Goal: Transaction & Acquisition: Book appointment/travel/reservation

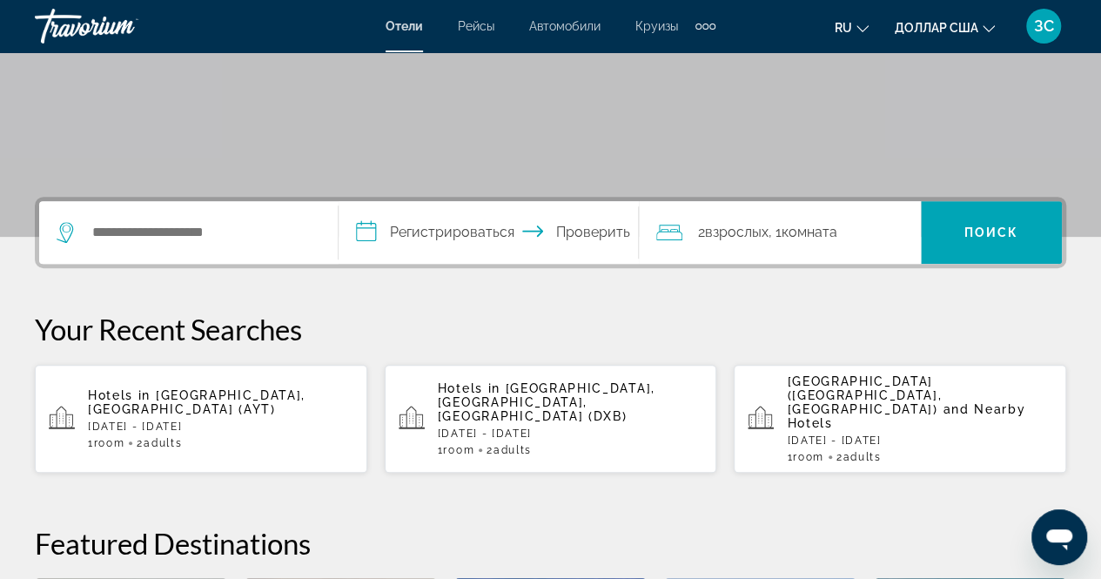
scroll to position [287, 0]
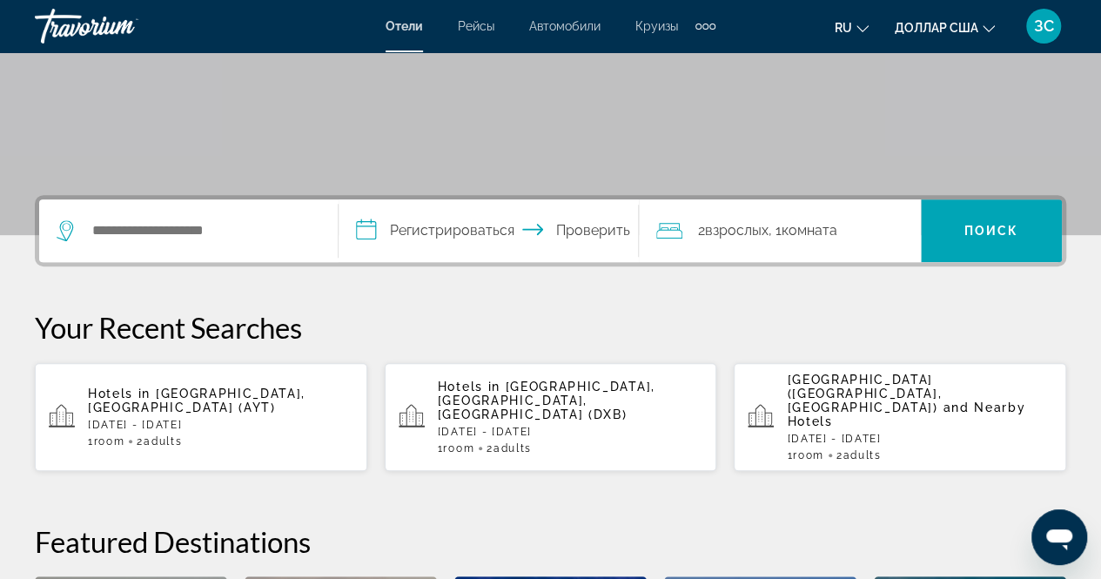
click at [536, 394] on span "Dubai, Dubai Emirate, United Arab Emirates (DXB)" at bounding box center [547, 401] width 218 height 42
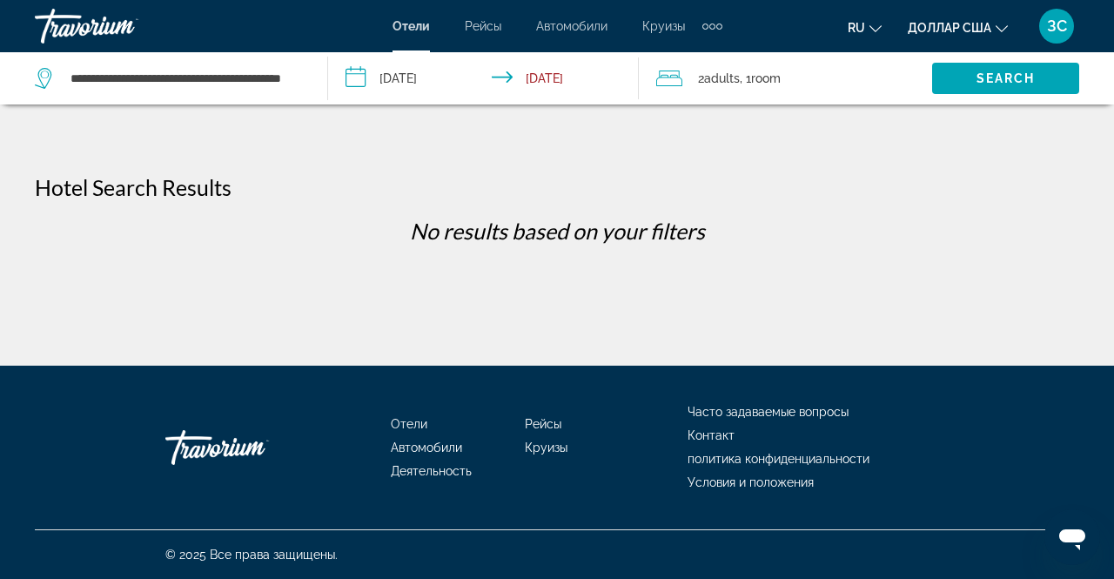
click at [360, 73] on input "**********" at bounding box center [487, 80] width 318 height 57
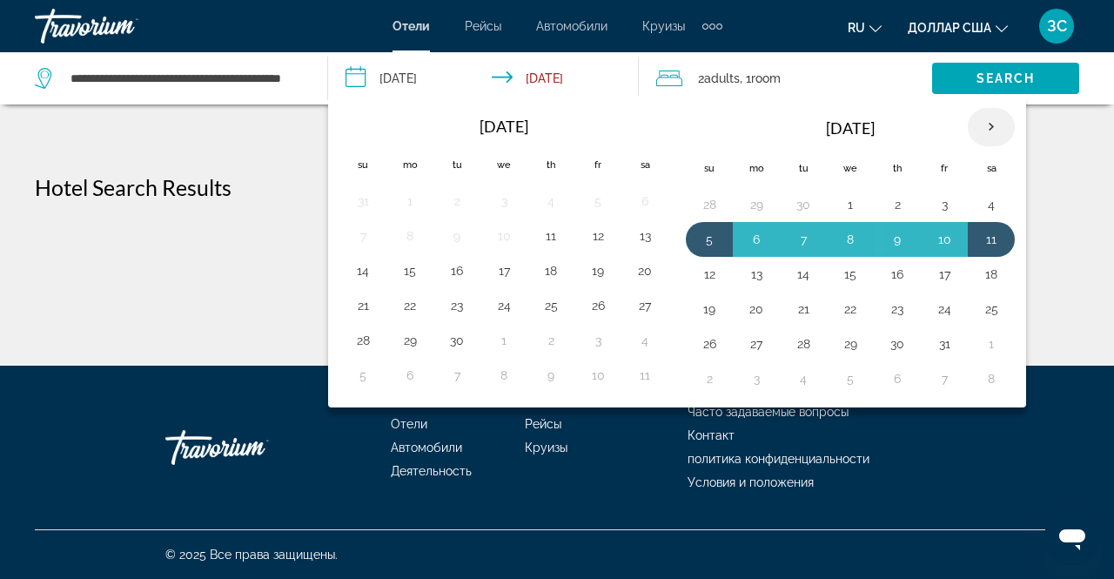
click at [978, 126] on th "Next month" at bounding box center [991, 127] width 47 height 38
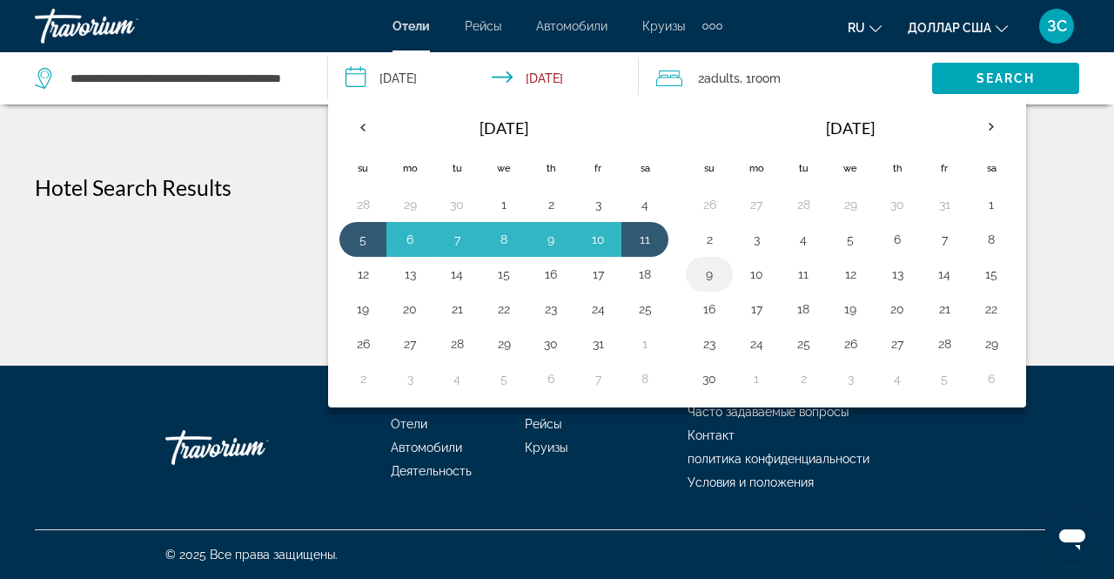
click at [702, 269] on button "9" at bounding box center [710, 274] width 28 height 24
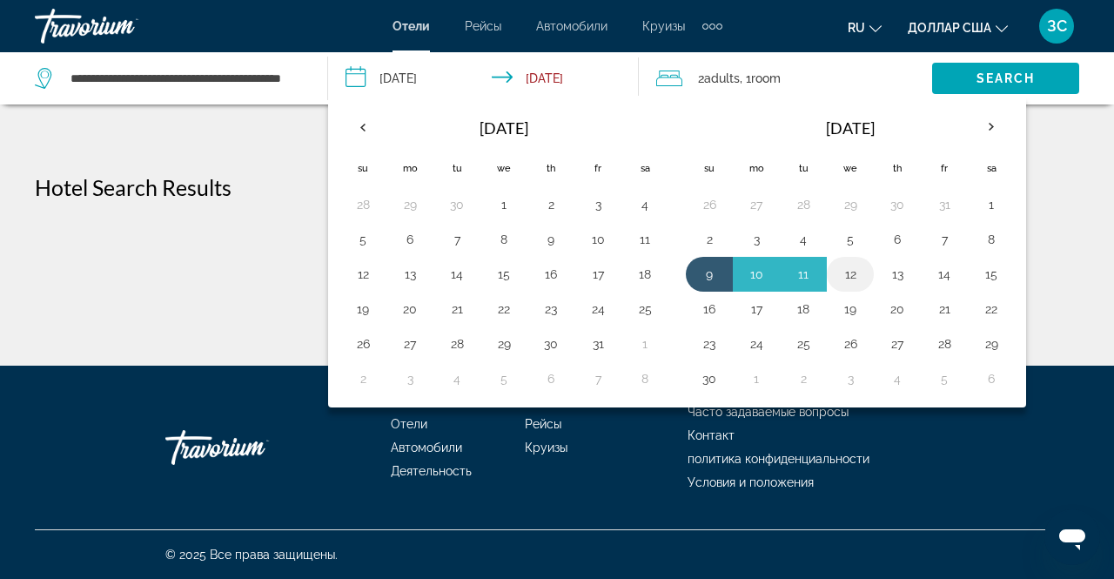
click at [845, 272] on button "12" at bounding box center [851, 274] width 28 height 24
type input "**********"
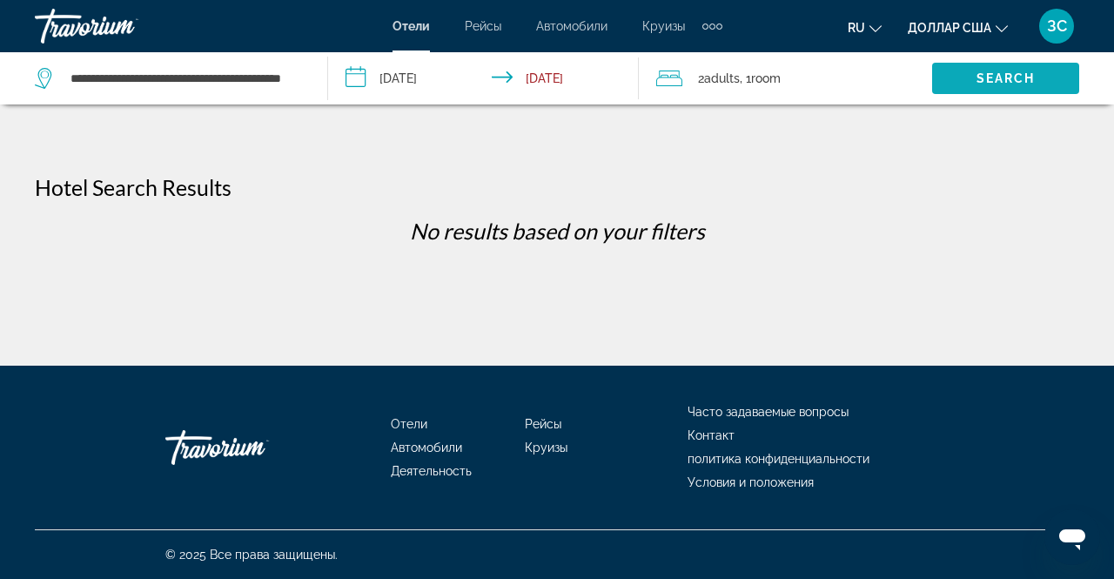
click at [1000, 79] on span "Search" at bounding box center [1006, 78] width 59 height 14
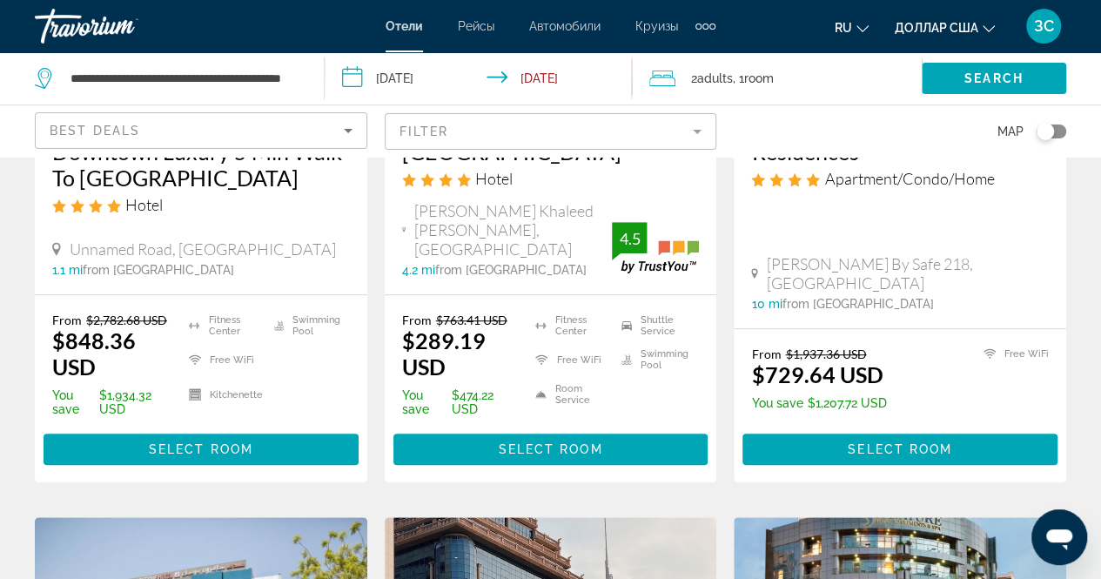
scroll to position [402, 0]
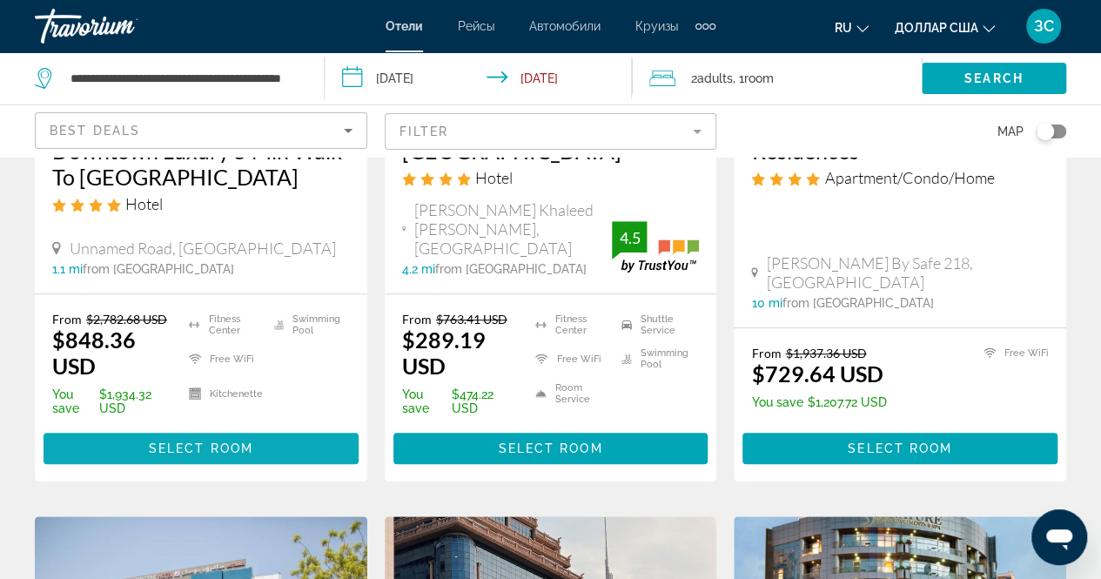
click at [172, 441] on span "Select Room" at bounding box center [201, 448] width 104 height 14
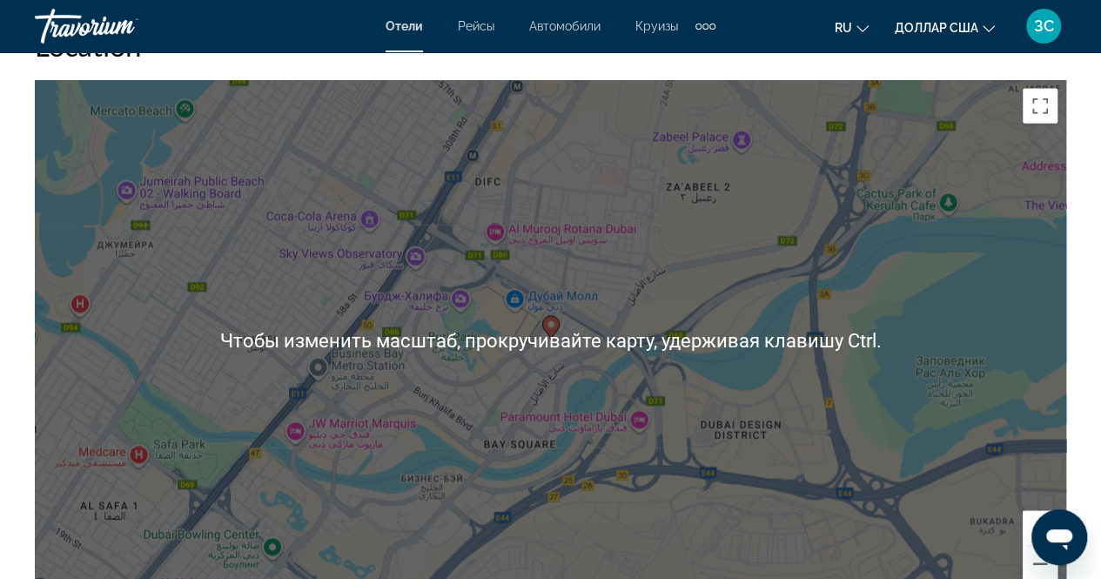
scroll to position [1974, 0]
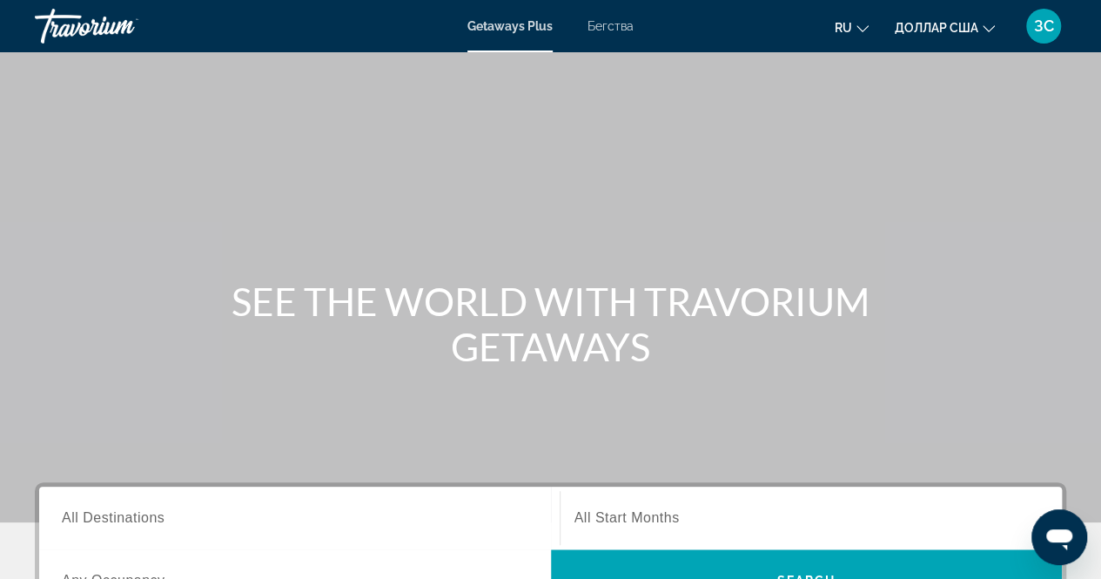
drag, startPoint x: 1012, startPoint y: 16, endPoint x: 620, endPoint y: 27, distance: 392.8
click at [620, 27] on font "Бегства" at bounding box center [611, 26] width 46 height 14
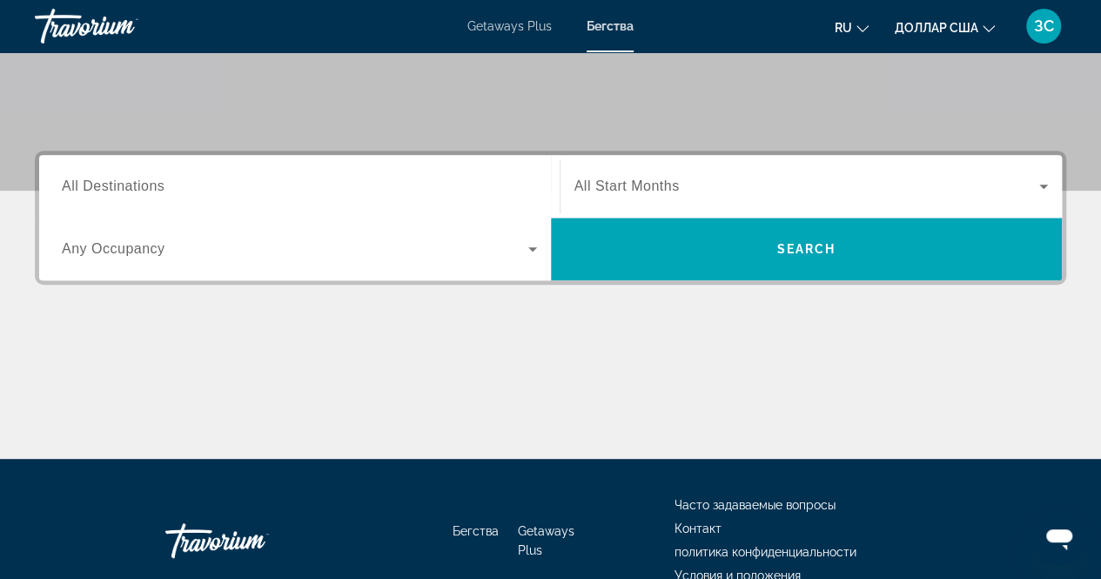
scroll to position [339, 0]
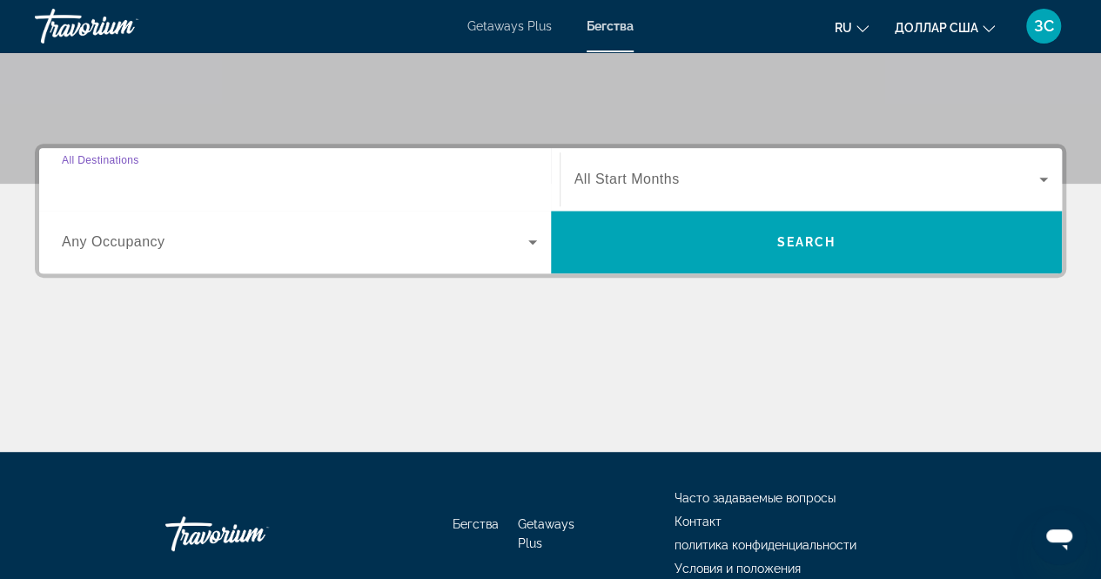
click at [170, 173] on input "Destination All Destinations" at bounding box center [299, 180] width 475 height 21
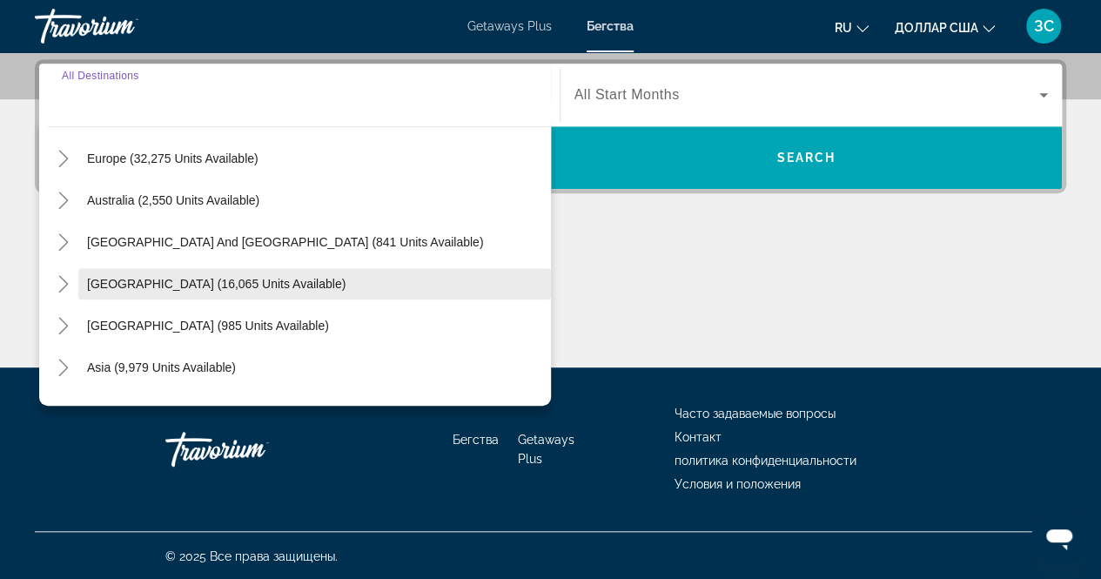
scroll to position [261, 0]
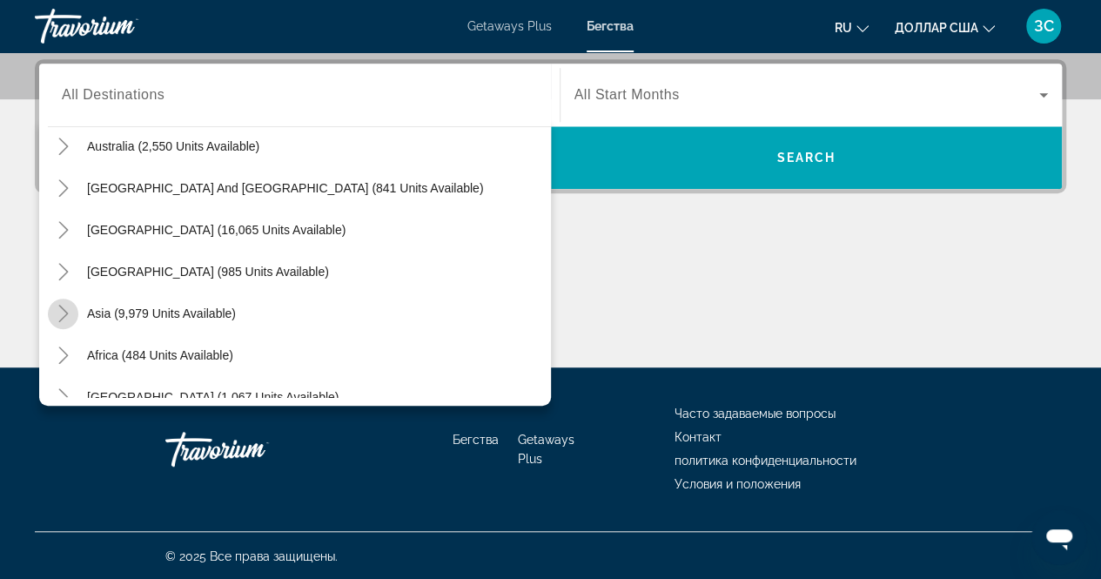
click at [61, 311] on icon "Toggle Asia (9,979 units available)" at bounding box center [63, 313] width 17 height 17
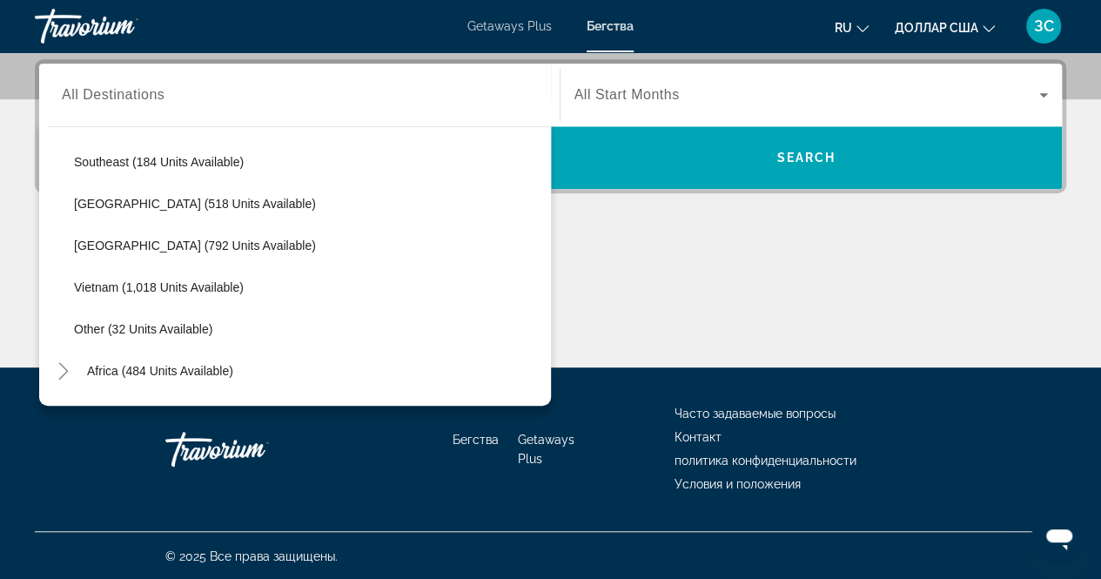
scroll to position [876, 0]
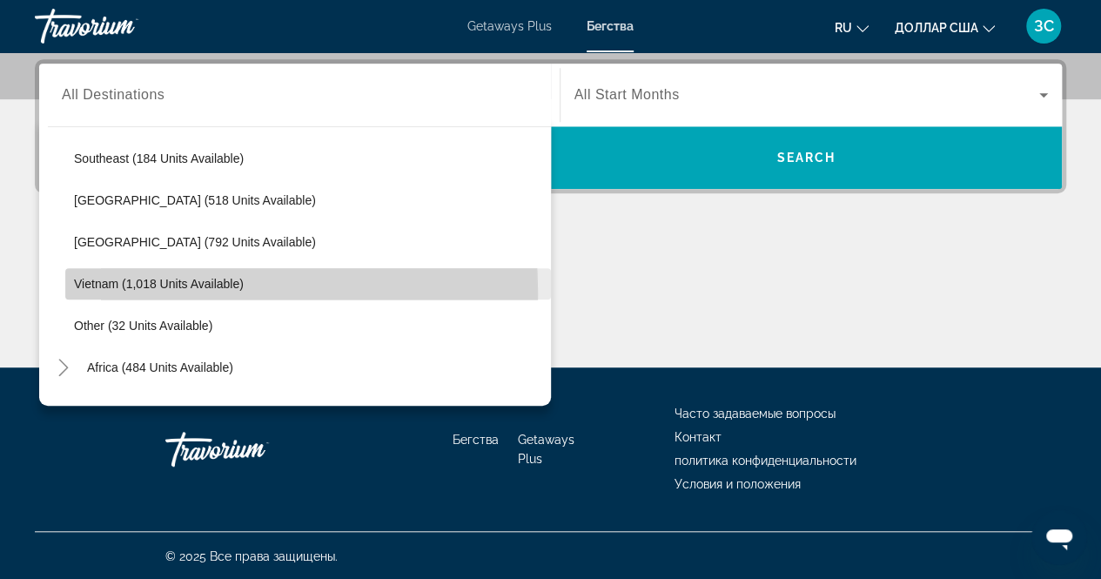
click at [98, 292] on span "Search widget" at bounding box center [308, 284] width 486 height 42
type input "**********"
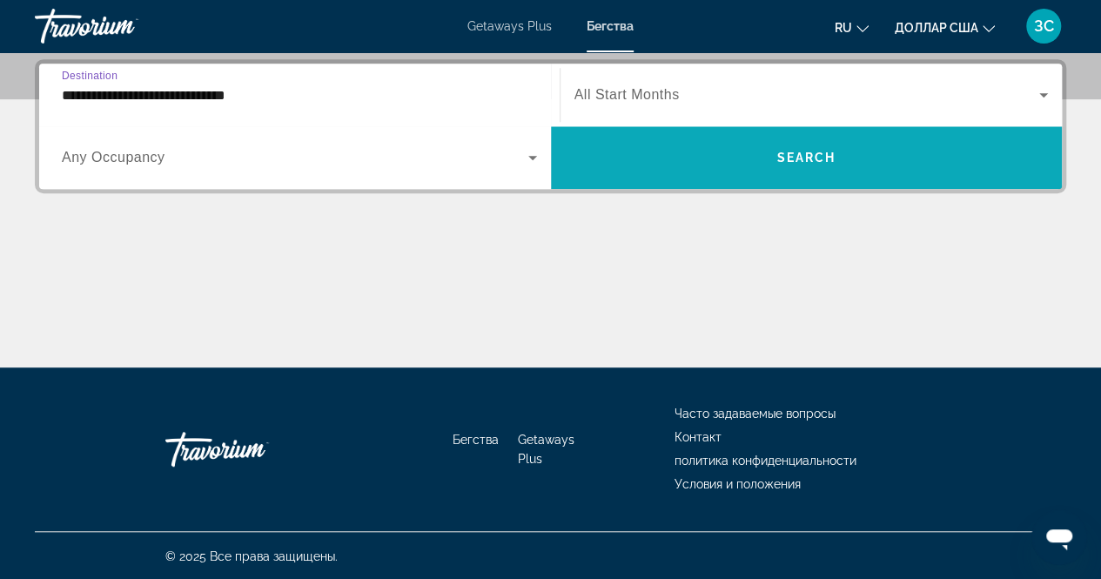
click at [825, 162] on span "Search" at bounding box center [806, 158] width 59 height 14
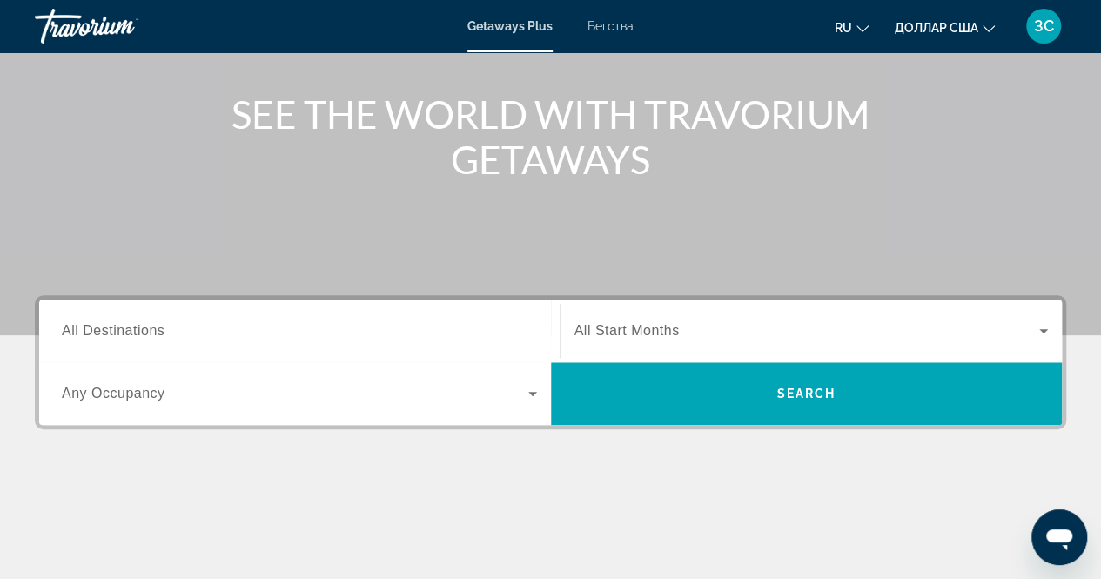
scroll to position [188, 0]
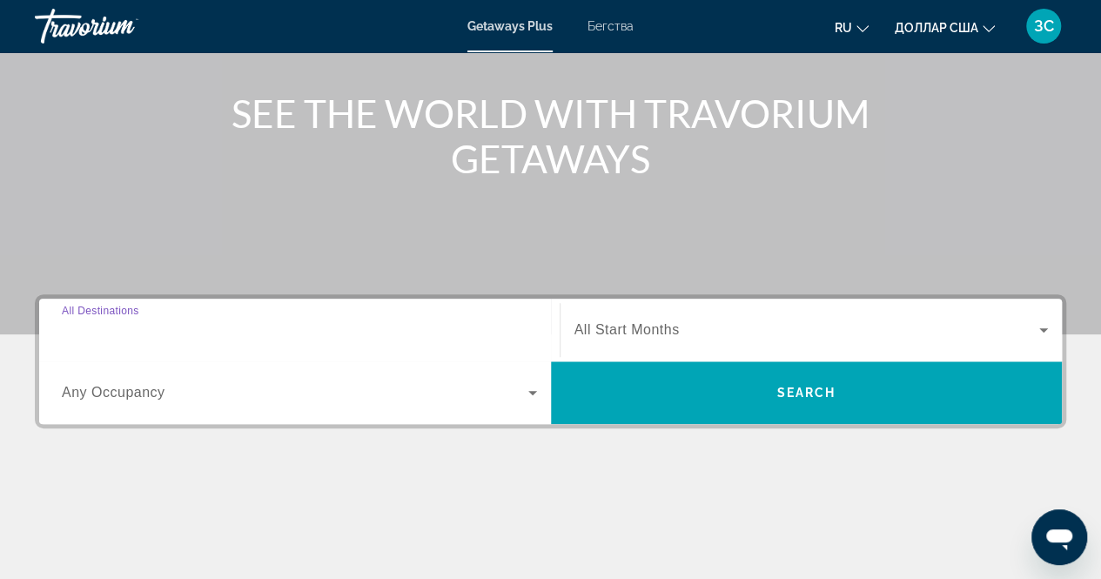
click at [122, 320] on input "Destination All Destinations" at bounding box center [299, 330] width 475 height 21
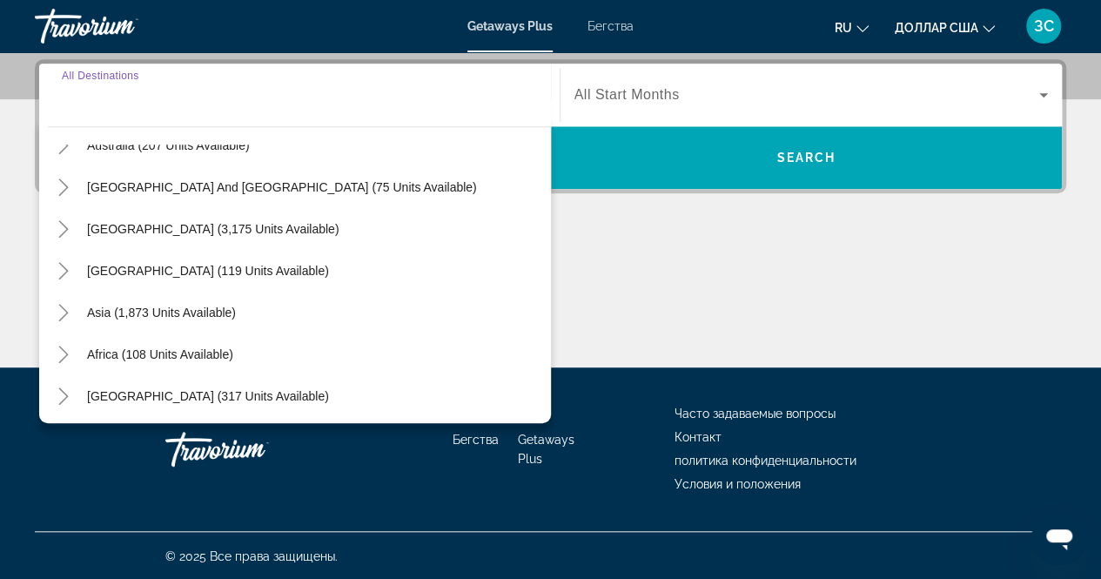
scroll to position [280, 0]
click at [61, 307] on icon "Toggle Asia (1,873 units available)" at bounding box center [63, 311] width 17 height 17
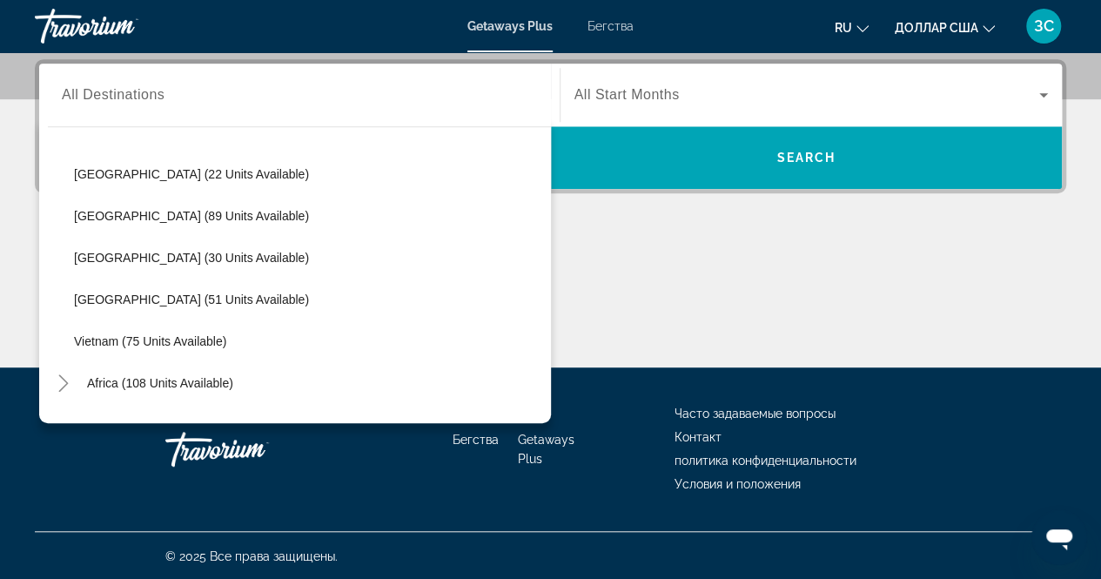
scroll to position [709, 0]
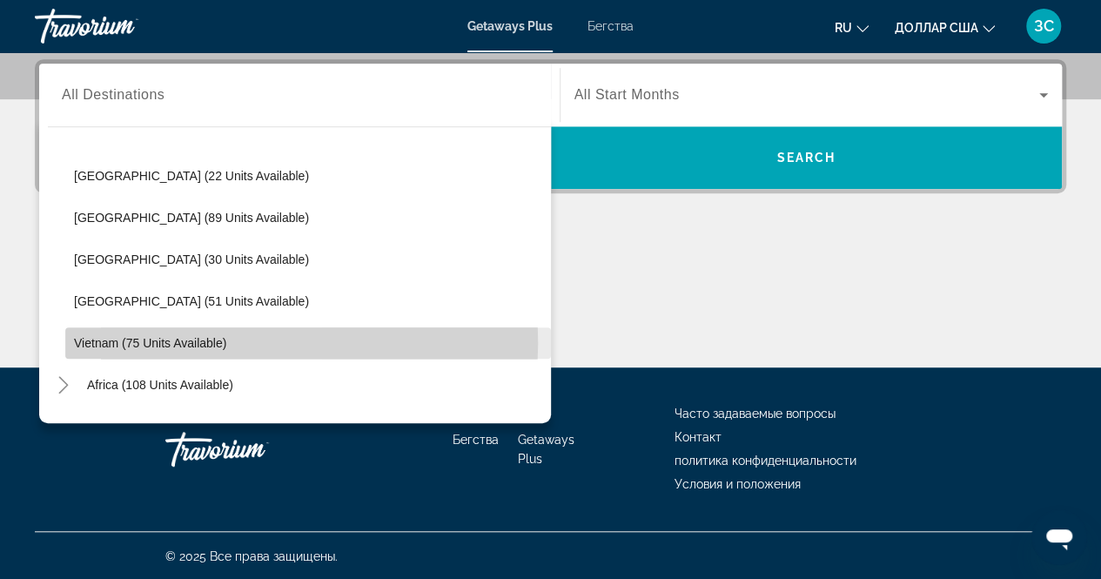
click at [98, 340] on span "Vietnam (75 units available)" at bounding box center [150, 343] width 152 height 14
type input "**********"
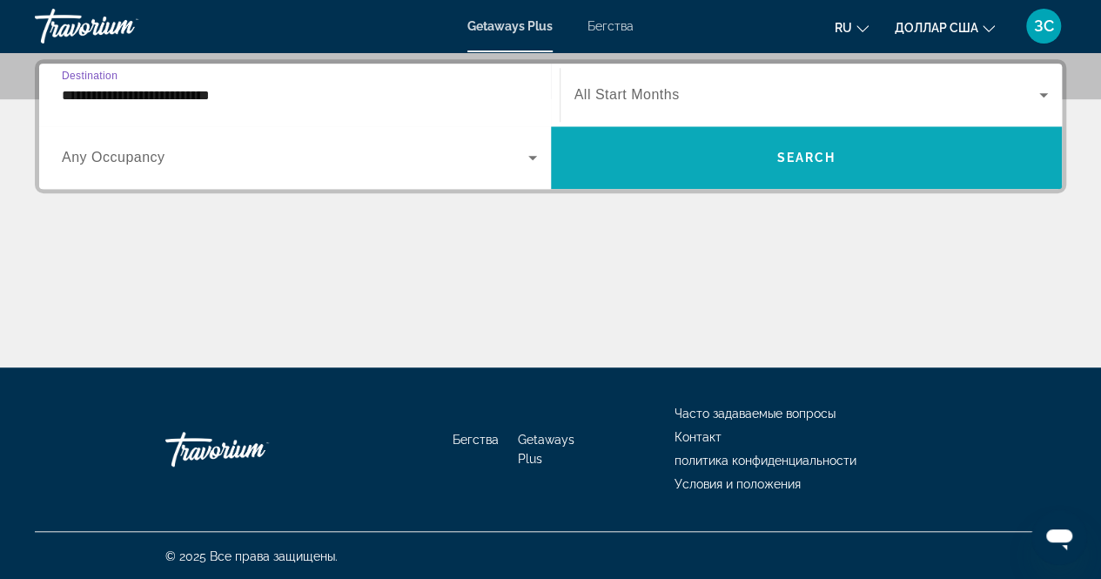
click at [781, 151] on span "Search" at bounding box center [806, 158] width 59 height 14
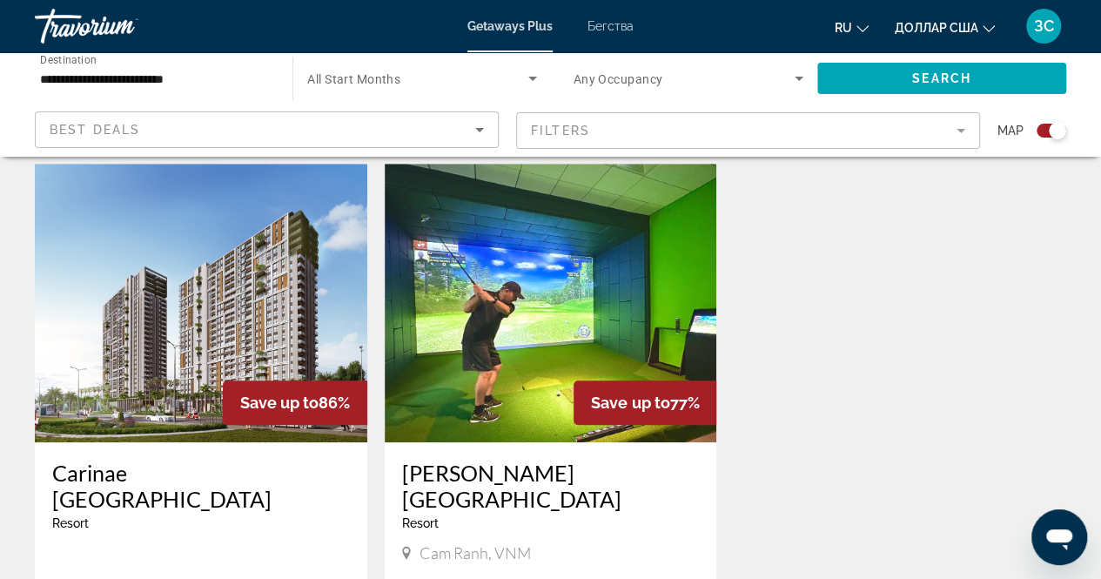
scroll to position [595, 0]
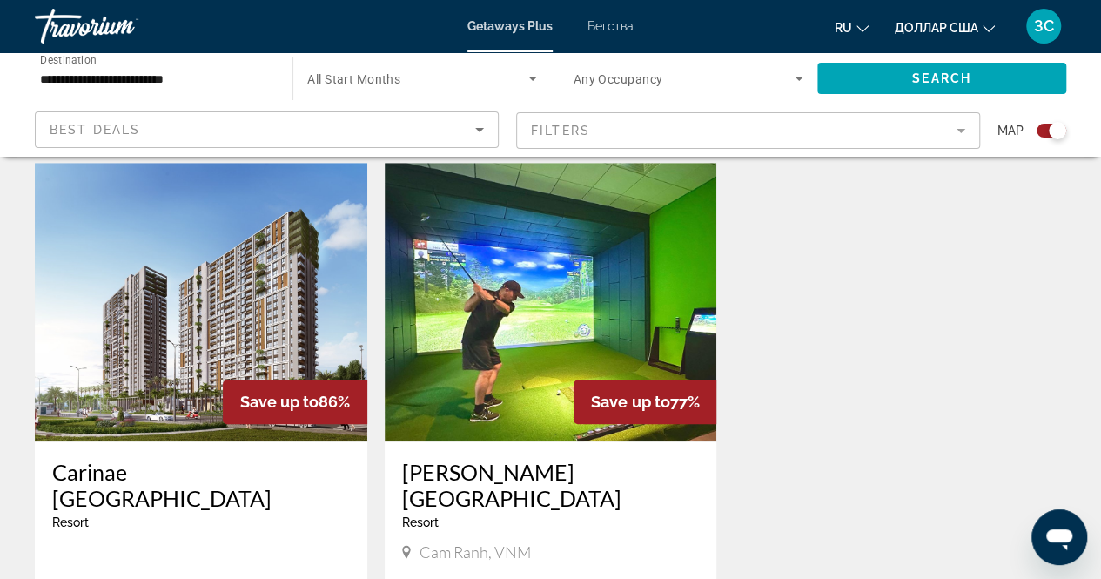
click at [516, 276] on img "Основное содержание" at bounding box center [551, 302] width 333 height 279
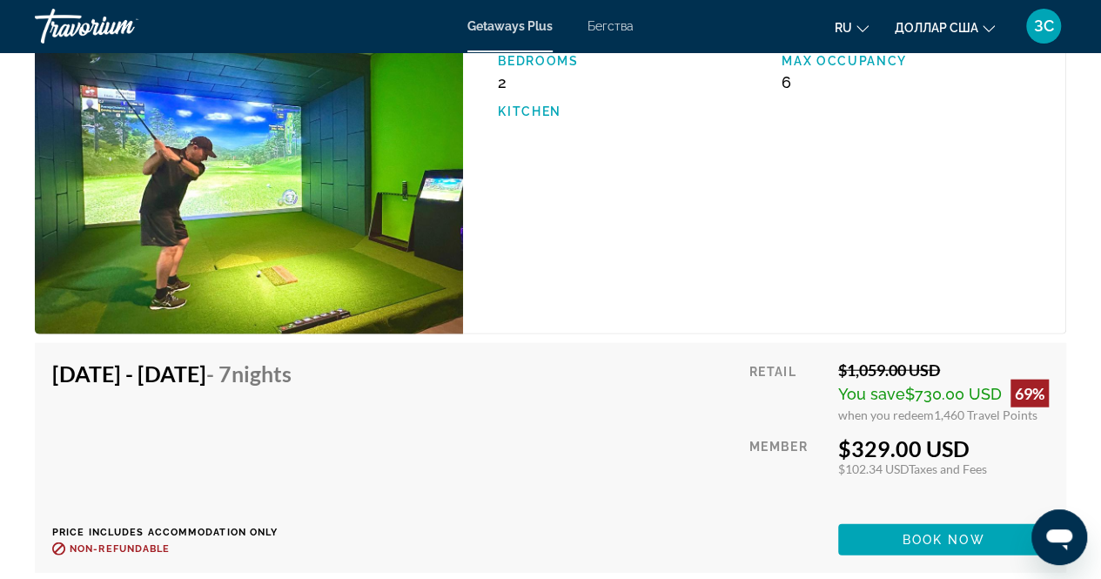
scroll to position [5246, 0]
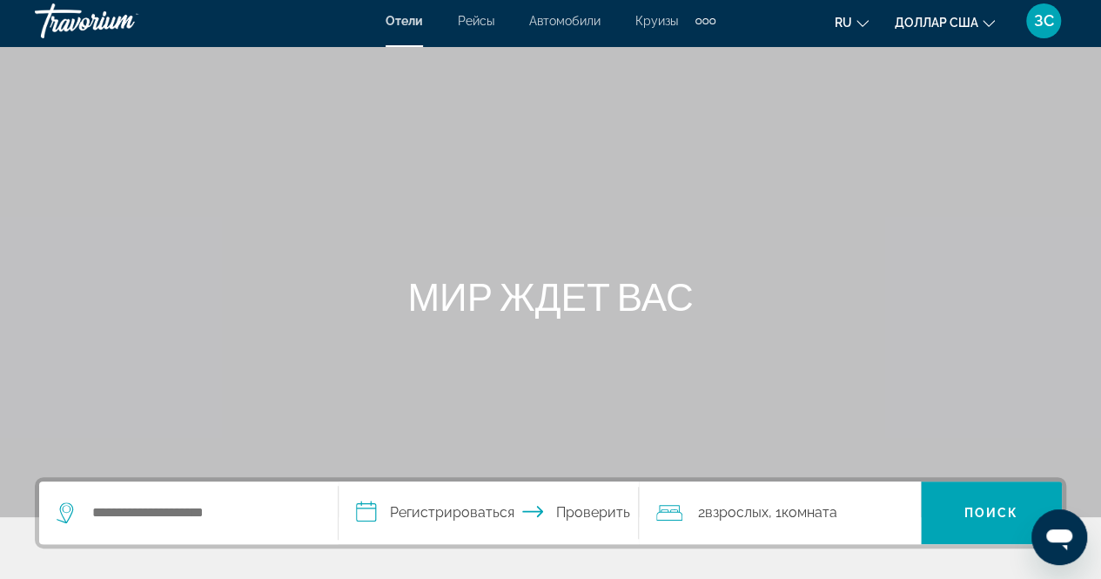
scroll to position [2, 0]
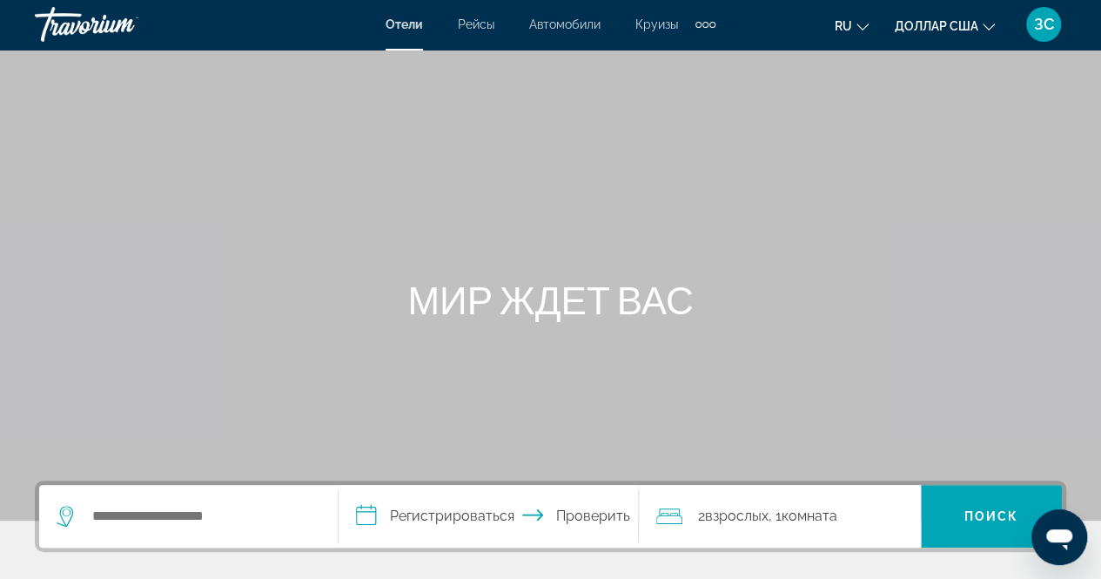
click at [656, 22] on font "Круизы" at bounding box center [656, 24] width 43 height 14
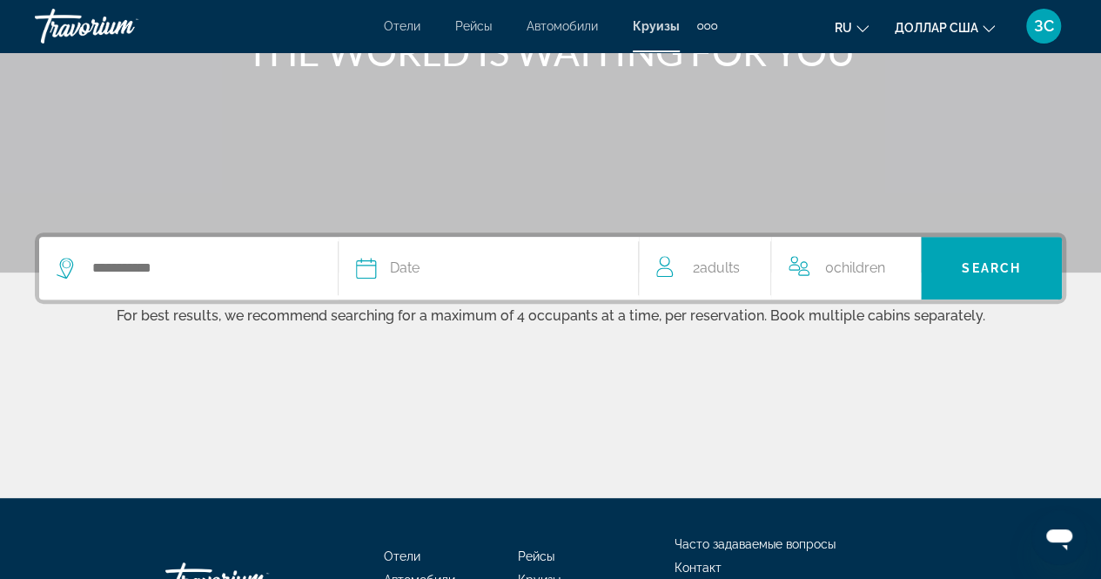
scroll to position [251, 0]
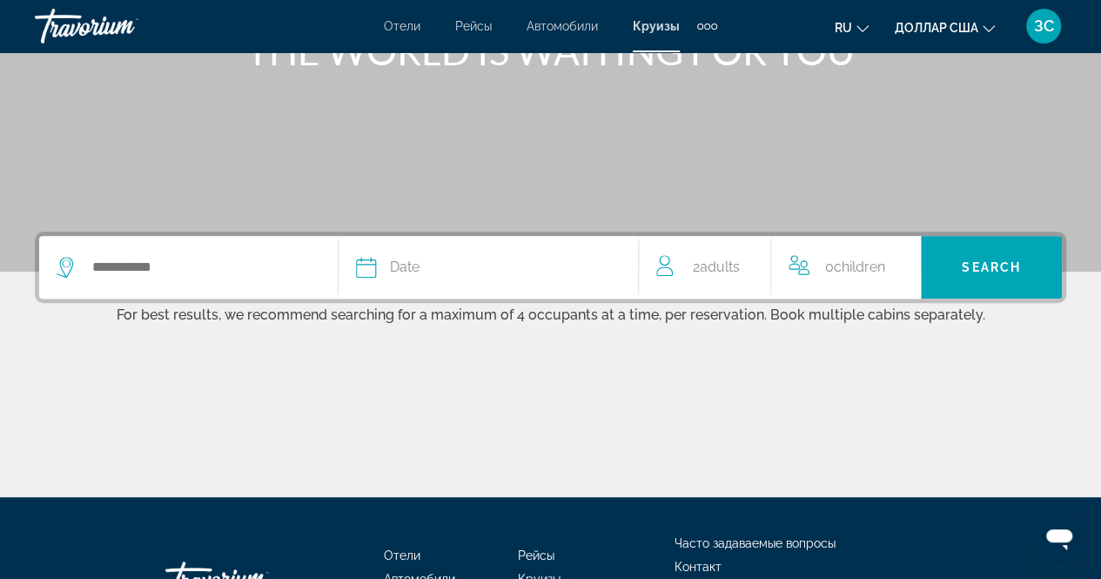
click at [71, 265] on icon "Search widget" at bounding box center [67, 267] width 21 height 21
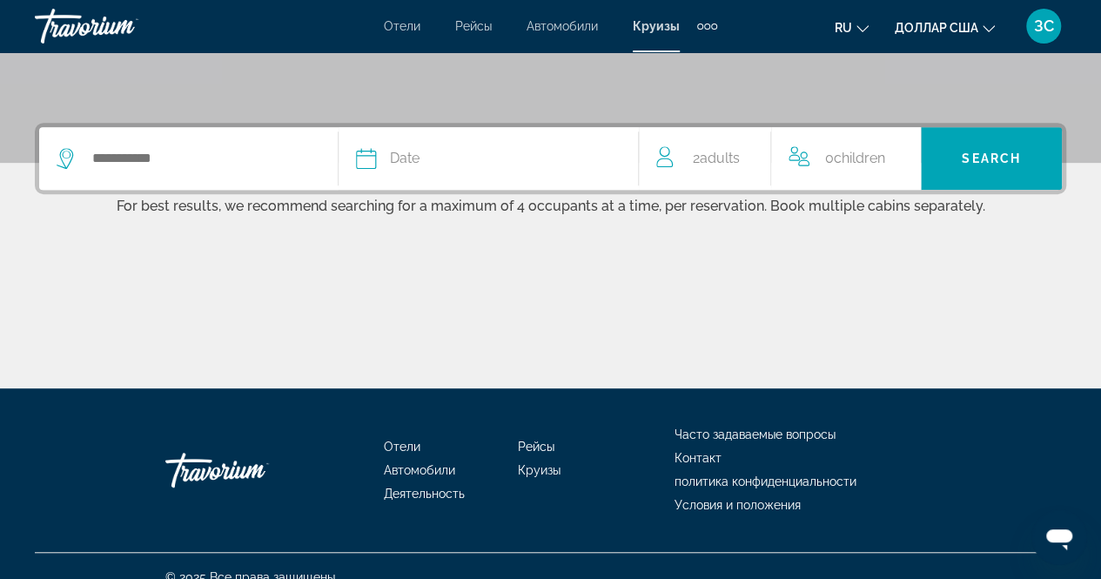
scroll to position [381, 0]
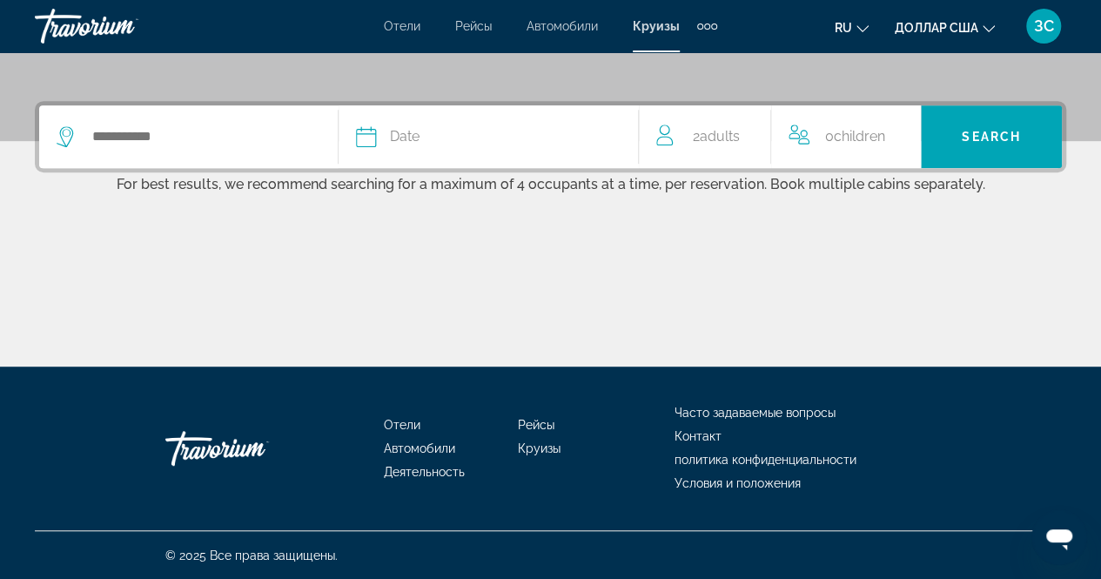
click at [66, 133] on icon "Search widget" at bounding box center [67, 136] width 21 height 21
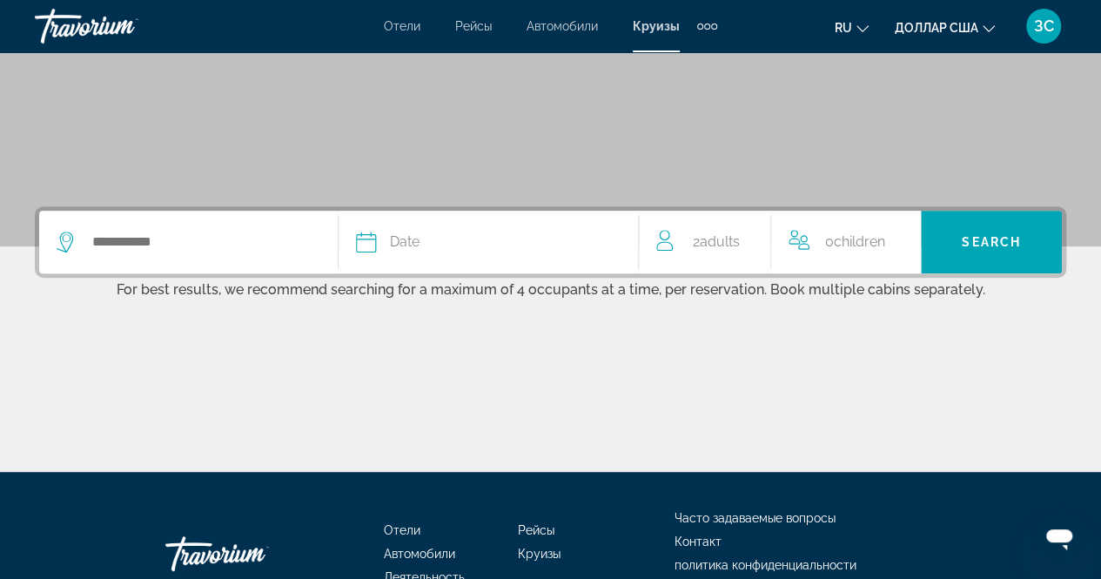
scroll to position [270, 0]
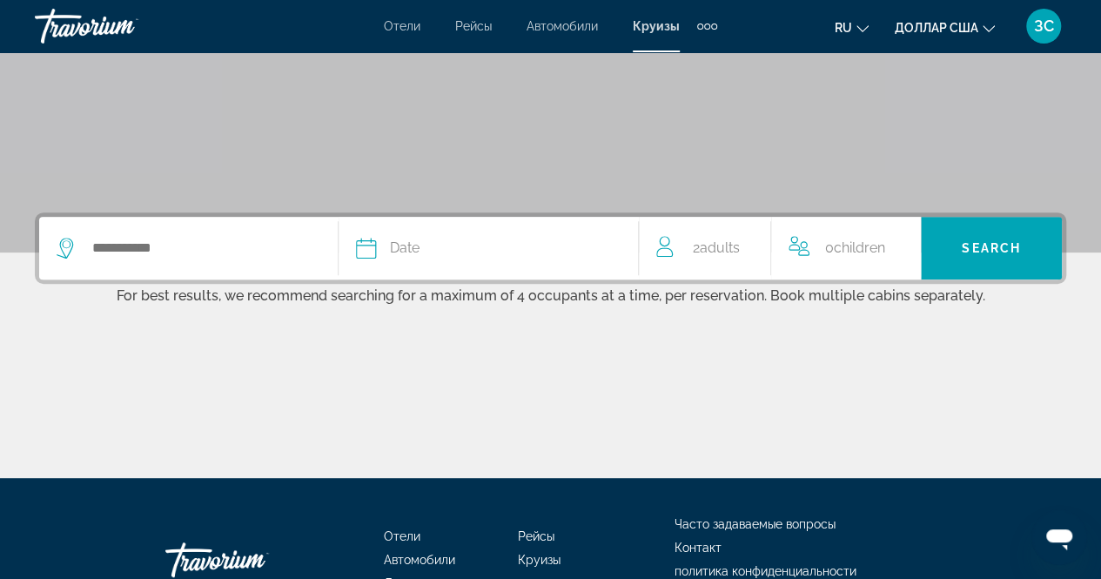
click at [64, 240] on icon "Search widget" at bounding box center [66, 244] width 9 height 8
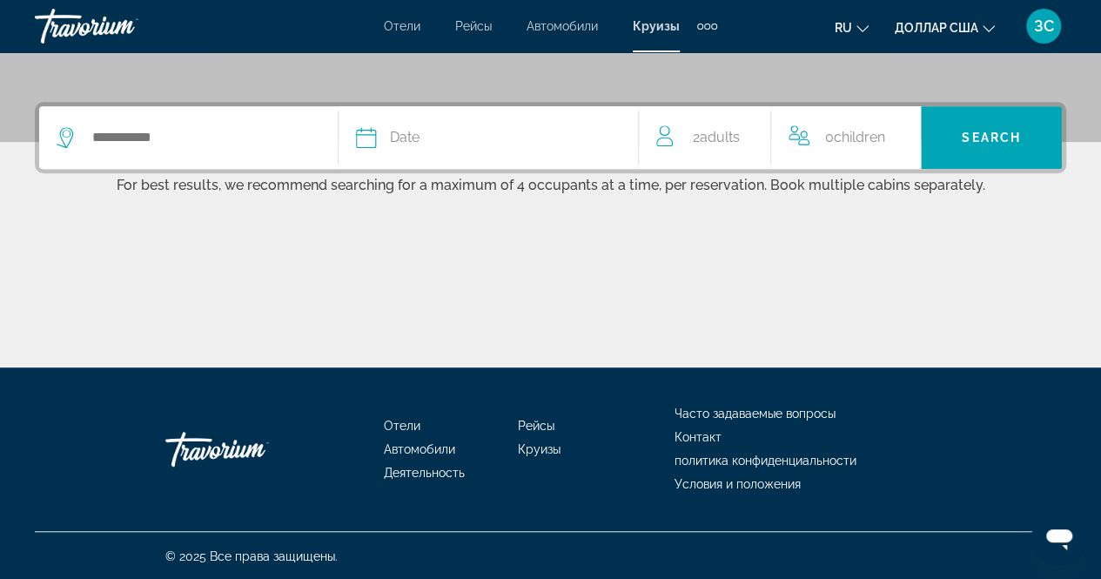
scroll to position [381, 0]
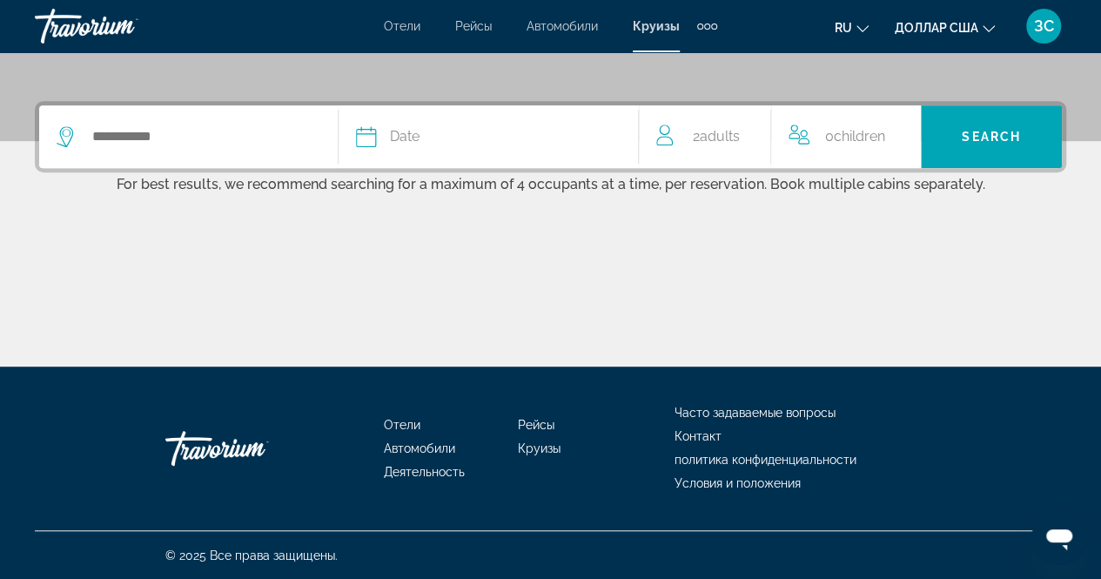
click at [367, 137] on icon "Search widget" at bounding box center [366, 136] width 21 height 21
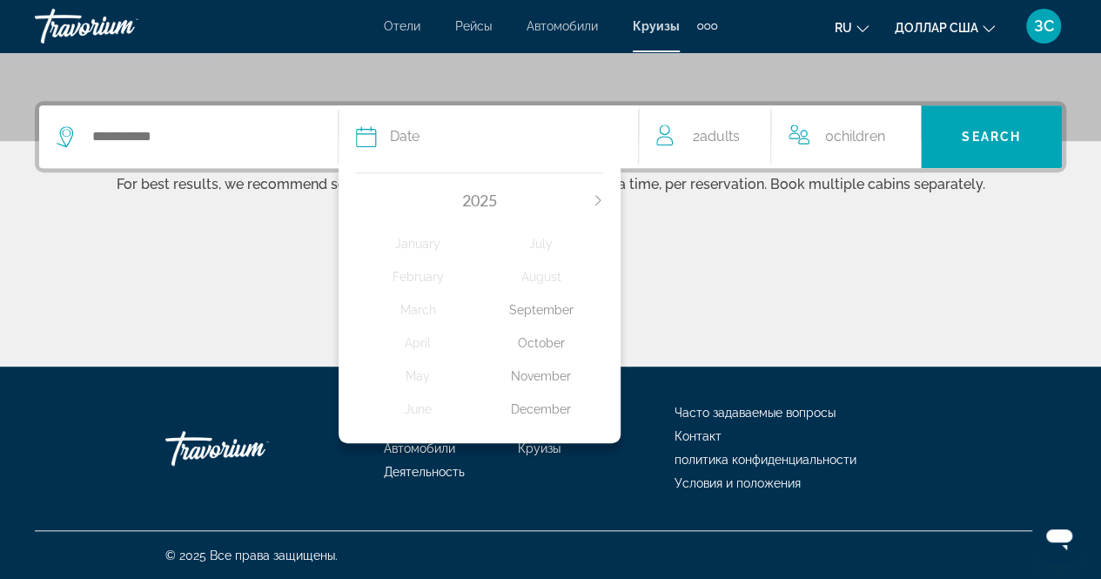
click at [542, 373] on div "November" at bounding box center [542, 375] width 124 height 31
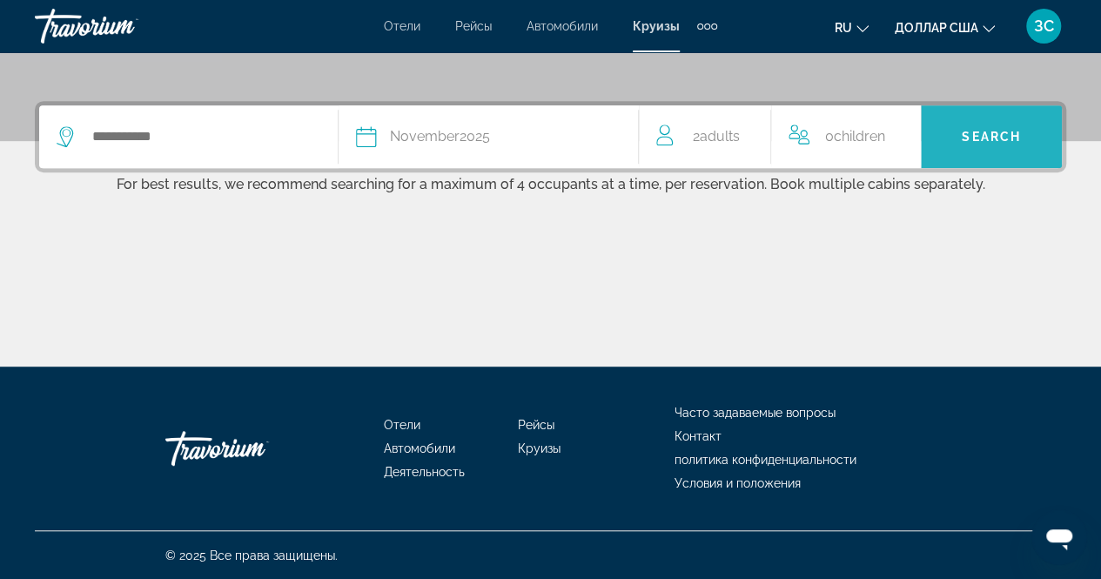
click at [1008, 131] on span "Search" at bounding box center [991, 137] width 59 height 14
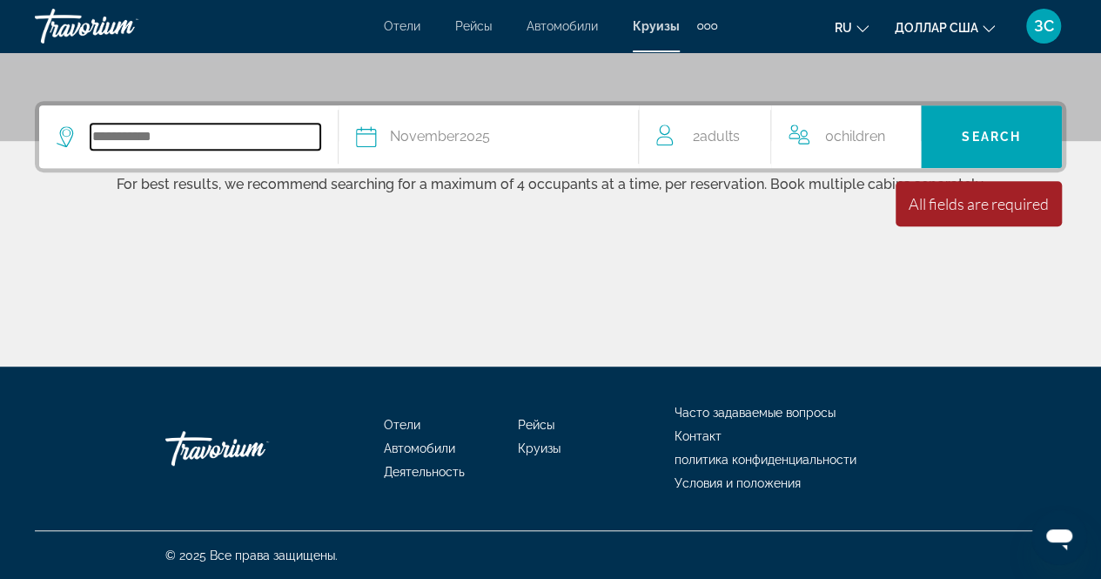
click at [174, 136] on input "Search widget" at bounding box center [206, 137] width 230 height 26
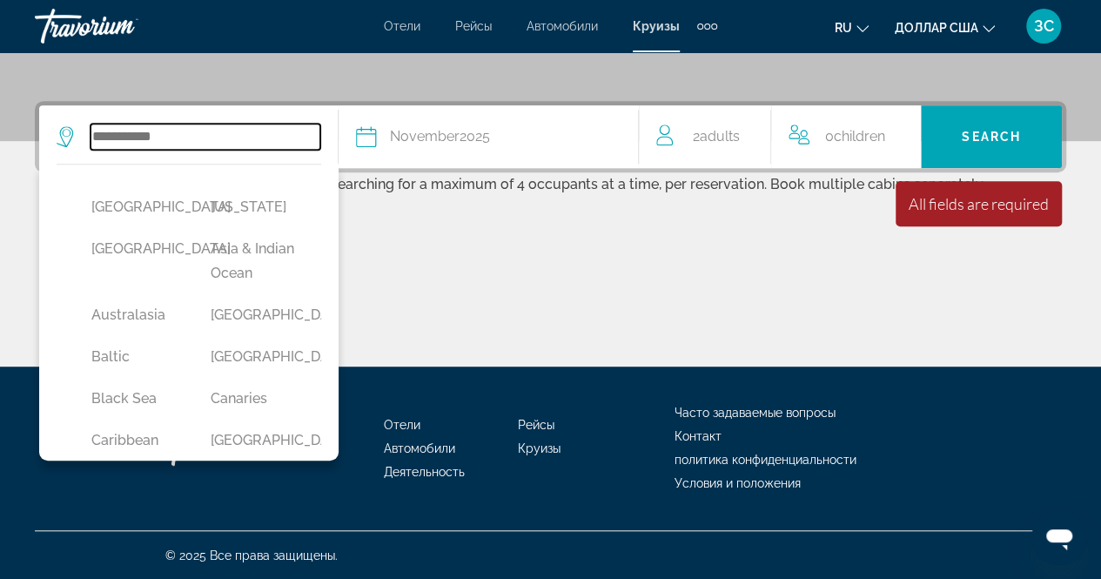
click at [174, 136] on input "Search widget" at bounding box center [206, 137] width 230 height 26
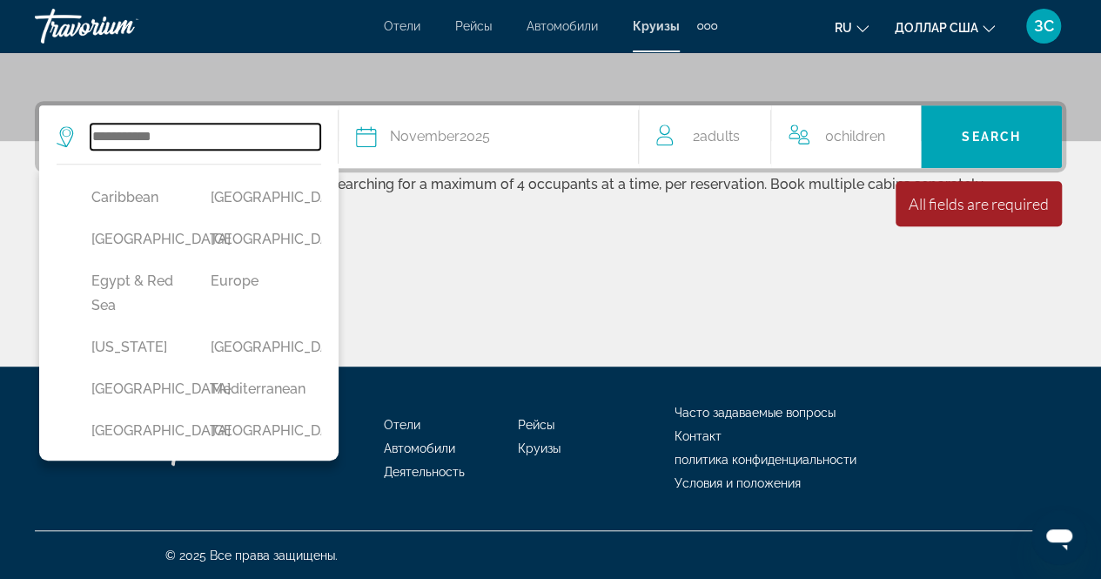
scroll to position [244, 0]
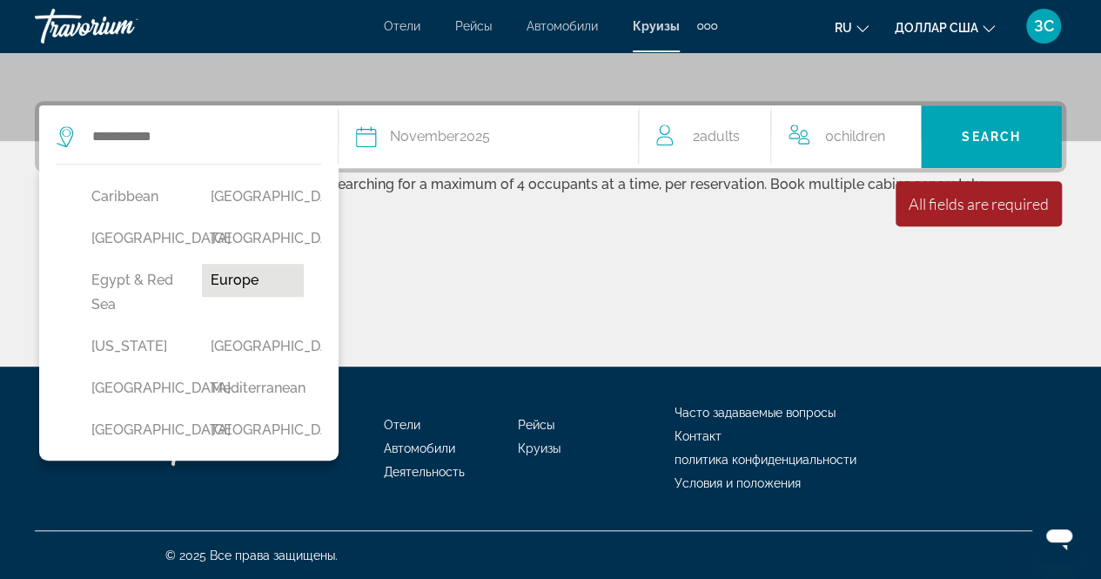
click at [242, 297] on button "Europe" at bounding box center [253, 280] width 102 height 33
type input "******"
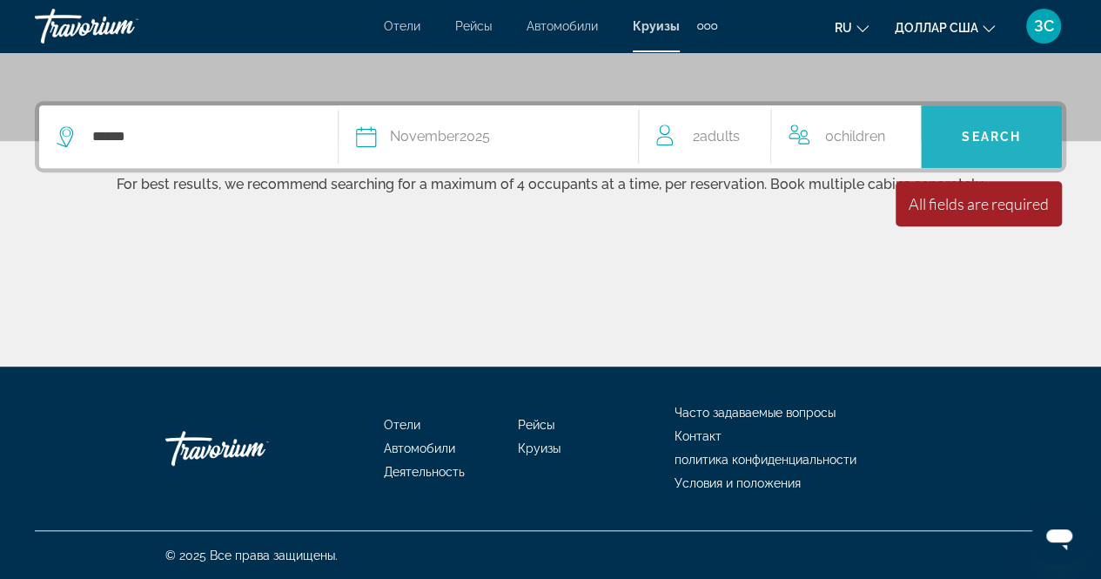
click at [993, 132] on span "Search" at bounding box center [991, 137] width 59 height 14
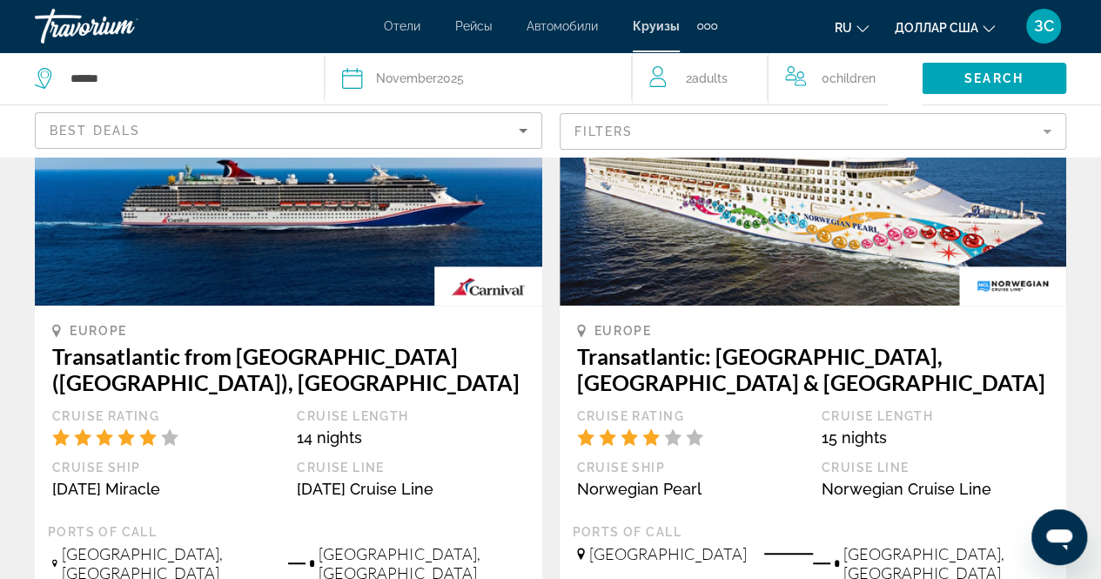
scroll to position [210, 0]
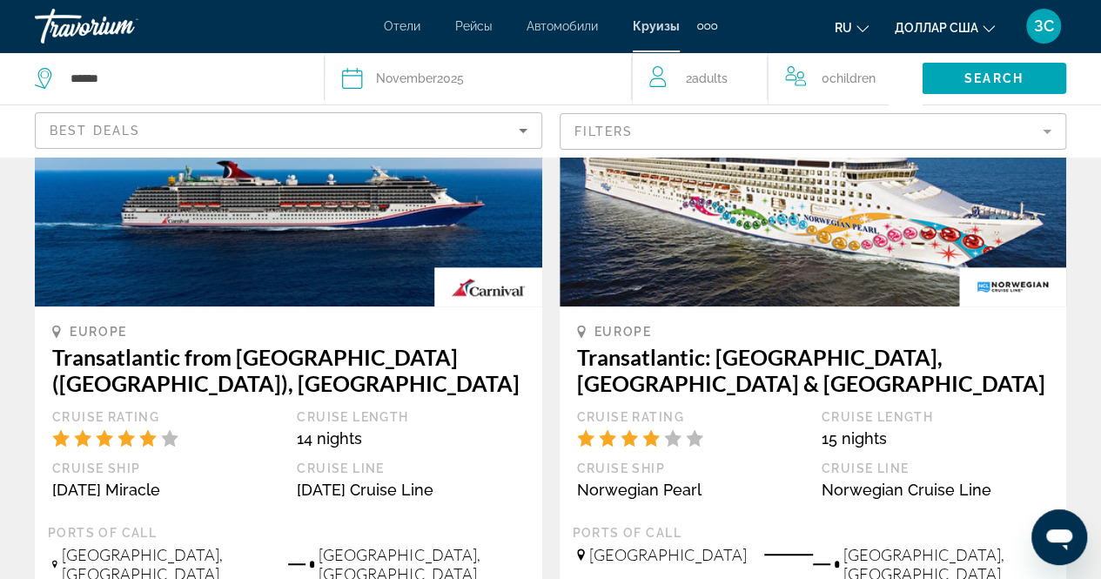
click at [806, 211] on img "Основное содержание" at bounding box center [814, 167] width 508 height 279
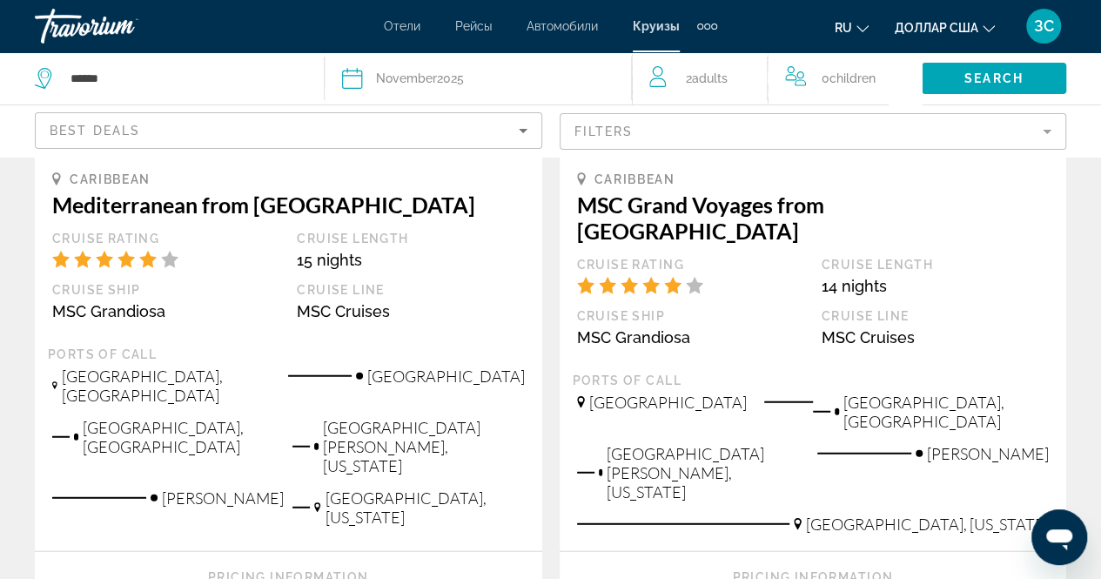
scroll to position [2055, 0]
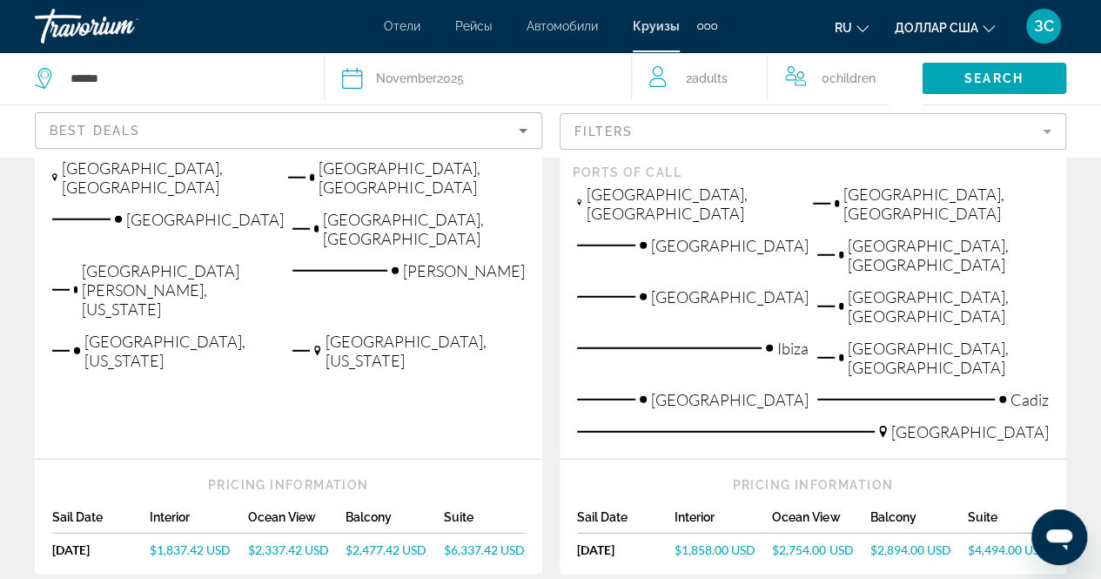
scroll to position [2298, 0]
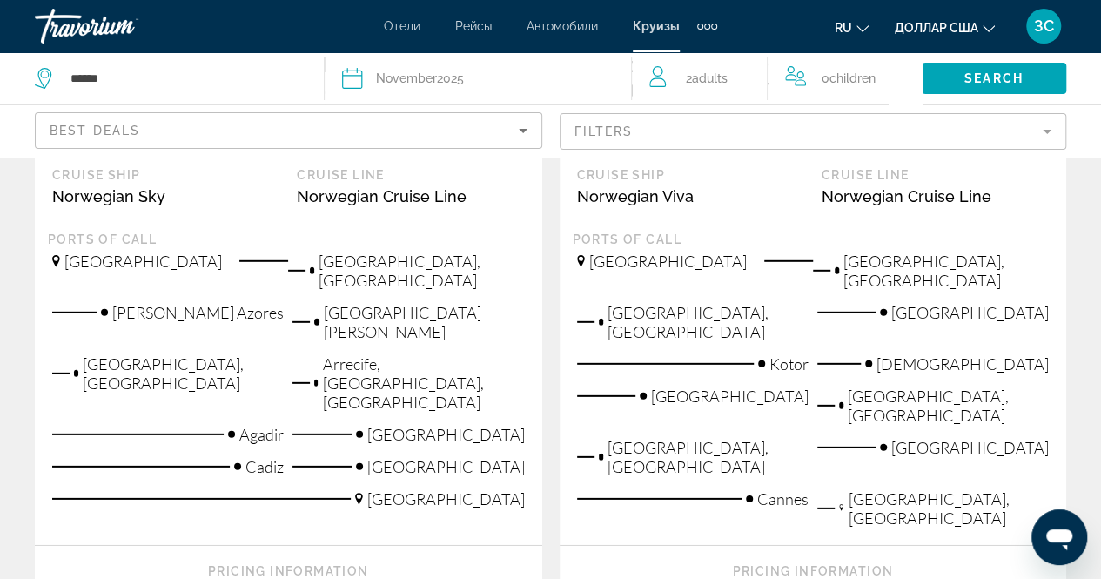
scroll to position [2551, 0]
